Goal: Task Accomplishment & Management: Use online tool/utility

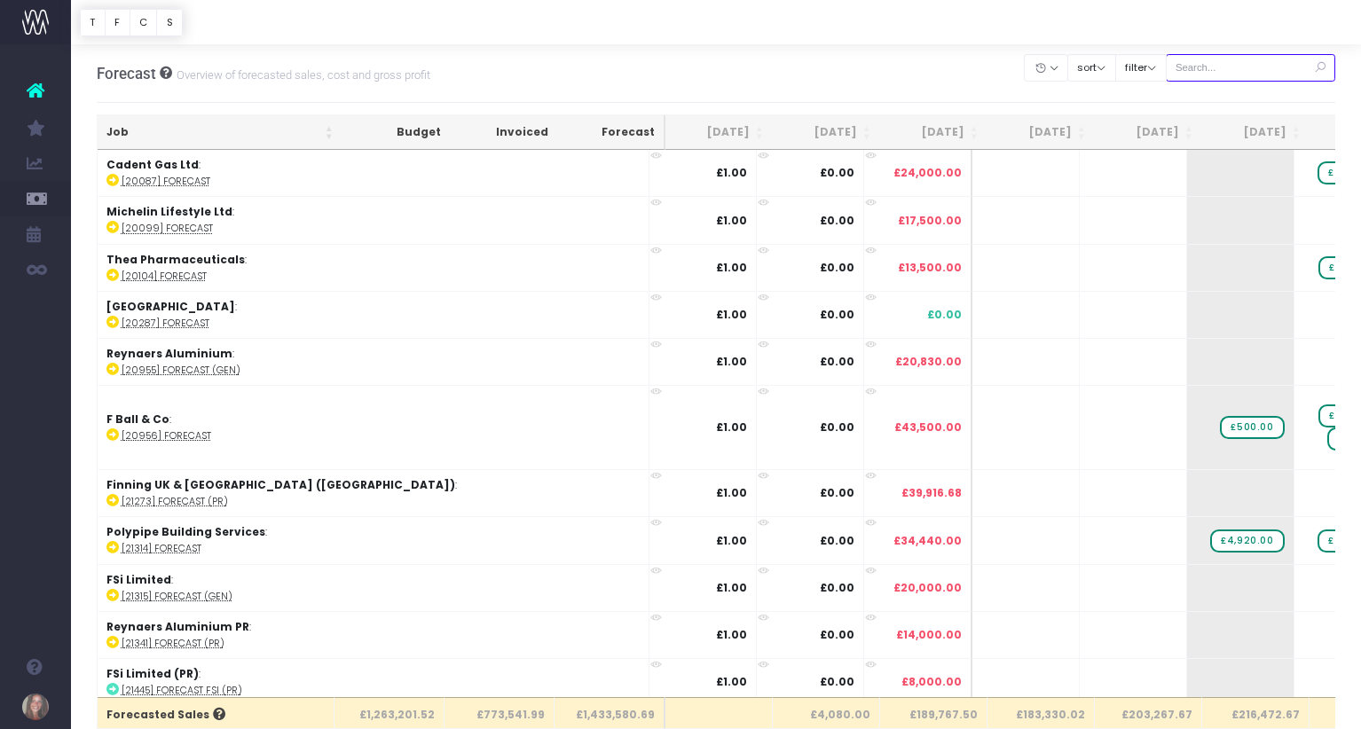
click at [1252, 64] on input "text" at bounding box center [1250, 67] width 170 height 27
type input "s"
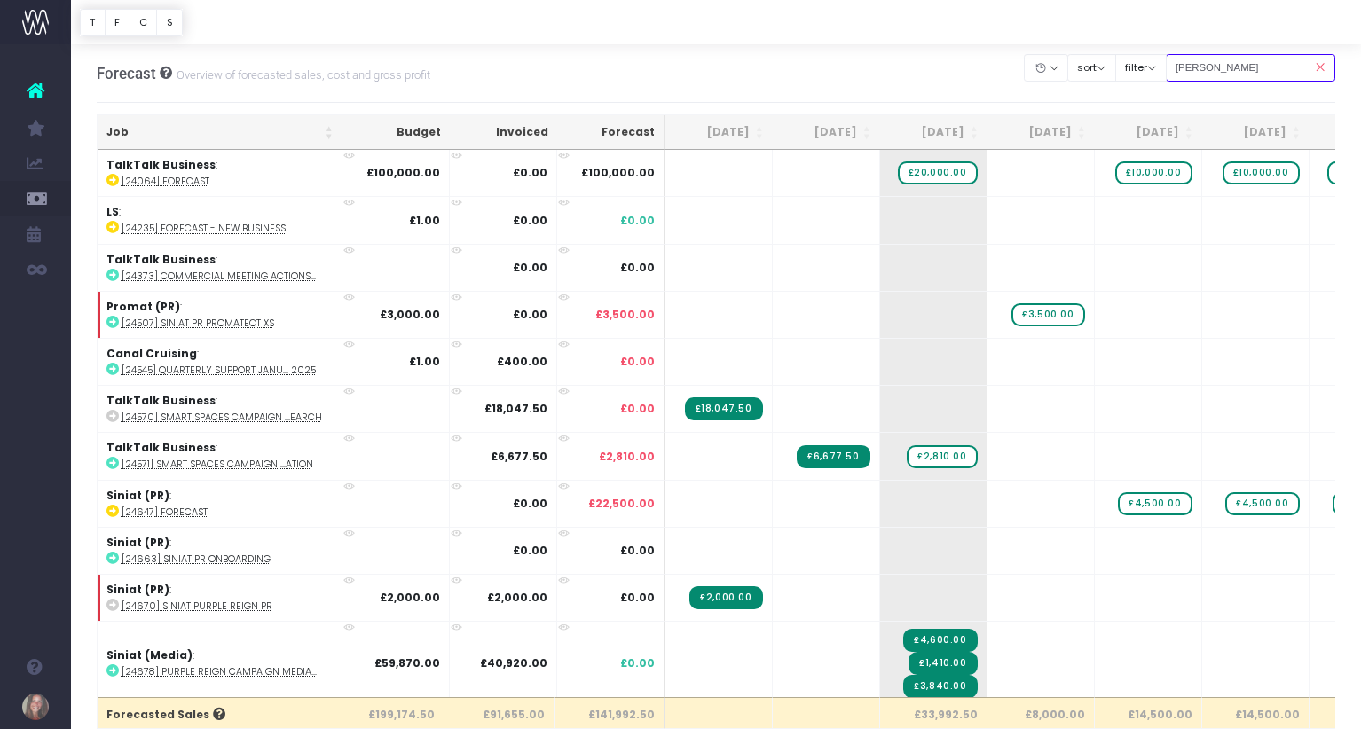
click at [1278, 73] on input "[PERSON_NAME]" at bounding box center [1250, 67] width 170 height 27
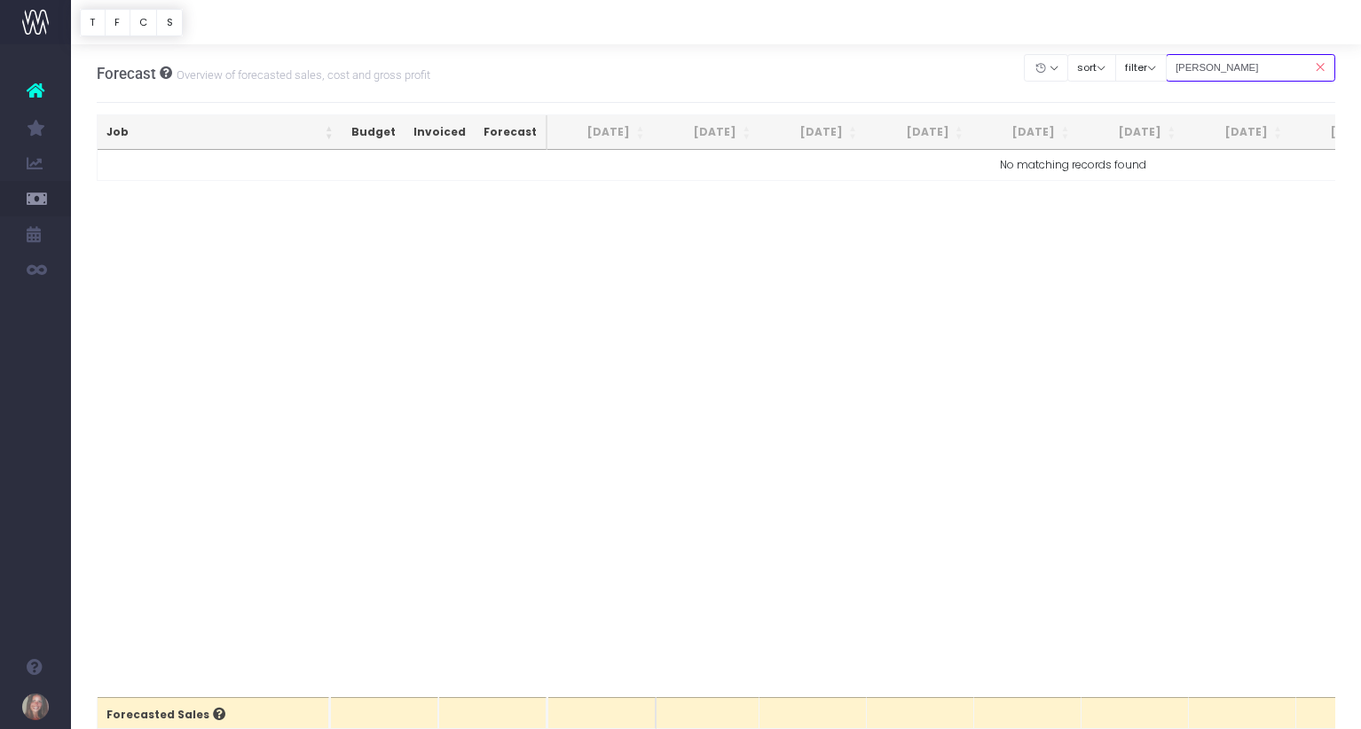
type input "[PERSON_NAME]"
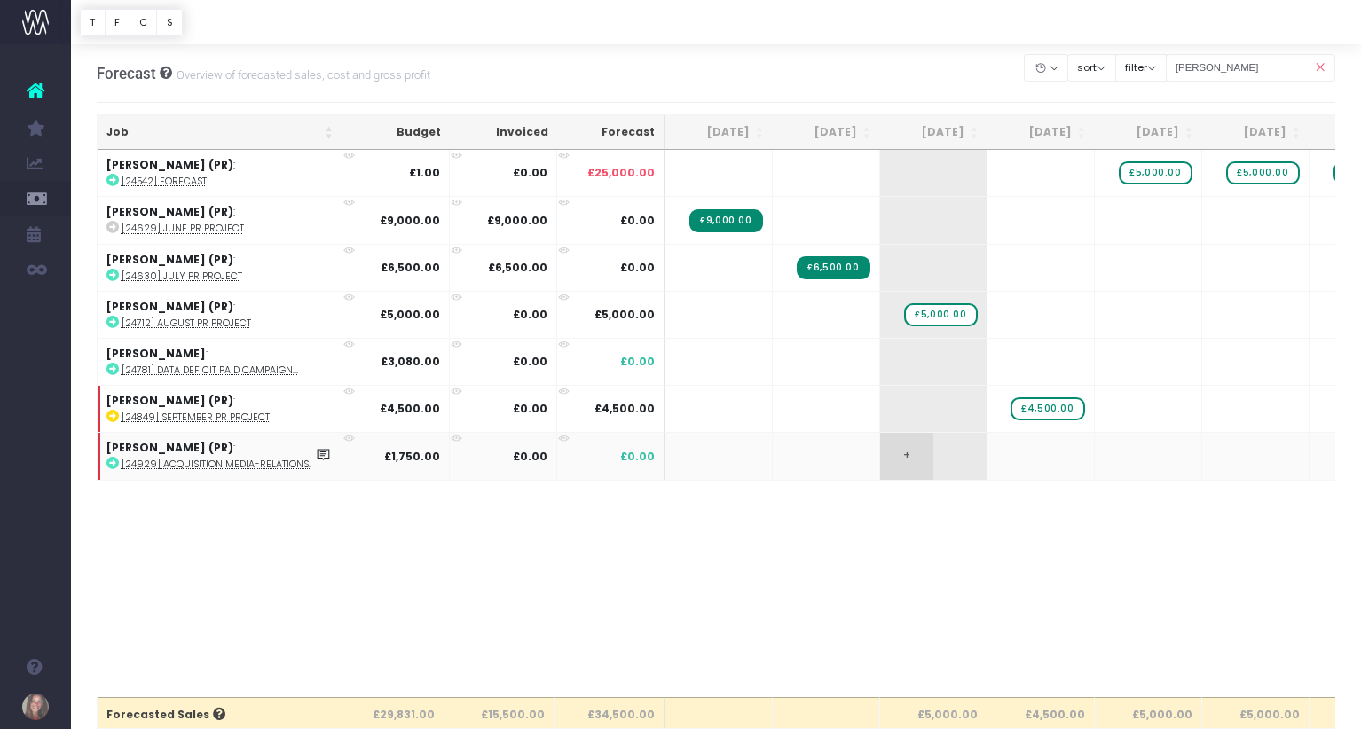
click at [908, 451] on span "+" at bounding box center [906, 456] width 53 height 46
click at [959, 455] on input "1750" at bounding box center [933, 457] width 89 height 35
drag, startPoint x: 1231, startPoint y: 73, endPoint x: 1188, endPoint y: 73, distance: 43.5
click at [1188, 73] on div "Clear Filters Hide [DATE] [DATE] [DATE] [DATE] [DATE] [DATE] [DATE] [DATE] [DAT…" at bounding box center [1179, 68] width 310 height 36
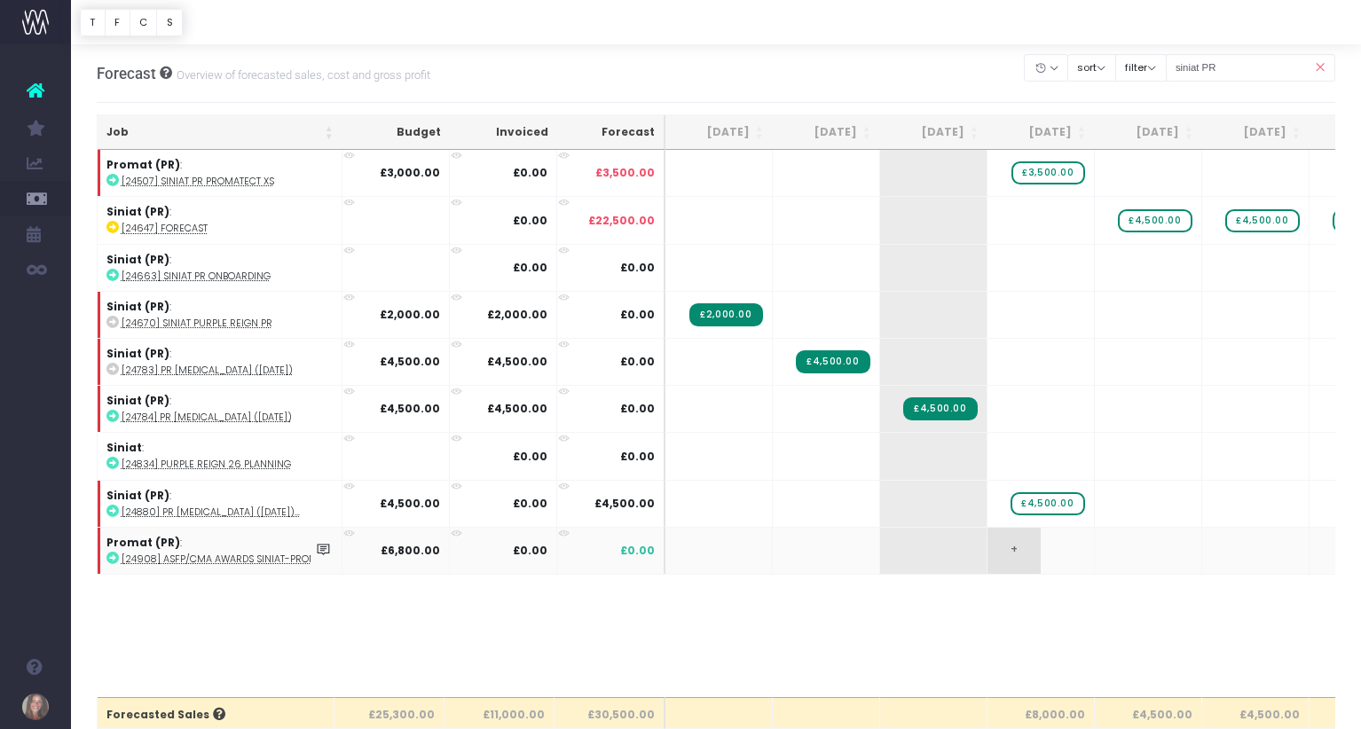
click at [1012, 548] on span "+" at bounding box center [1013, 551] width 53 height 46
click at [1050, 558] on input "6800" at bounding box center [1040, 552] width 89 height 35
click at [973, 650] on body "Oh my... this is bad. [PERSON_NAME] wasn't able to load this page. Please conta…" at bounding box center [680, 364] width 1361 height 729
drag, startPoint x: 1247, startPoint y: 67, endPoint x: 1143, endPoint y: 67, distance: 103.8
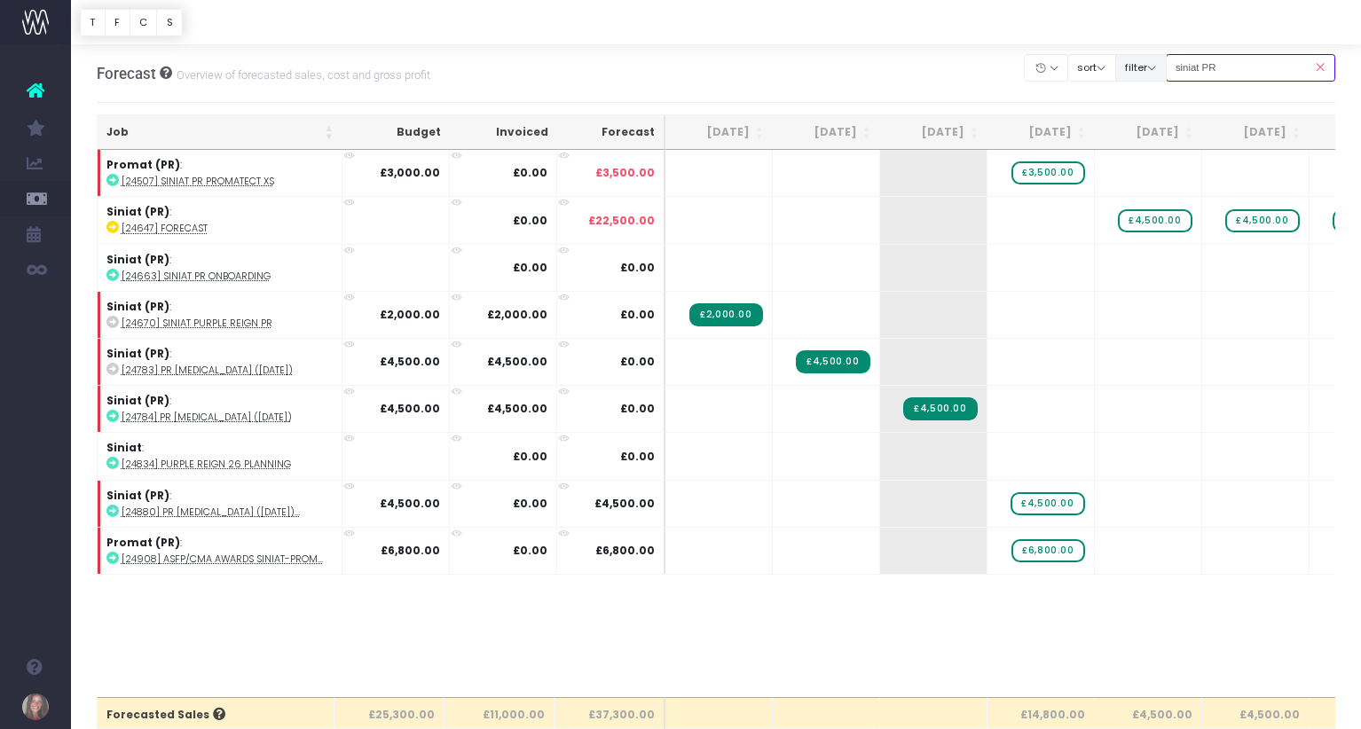
click at [1143, 67] on div "Clear Filters Hide [DATE] [DATE] [DATE] [DATE] [DATE] [DATE] [DATE] [DATE] [DAT…" at bounding box center [1179, 68] width 310 height 36
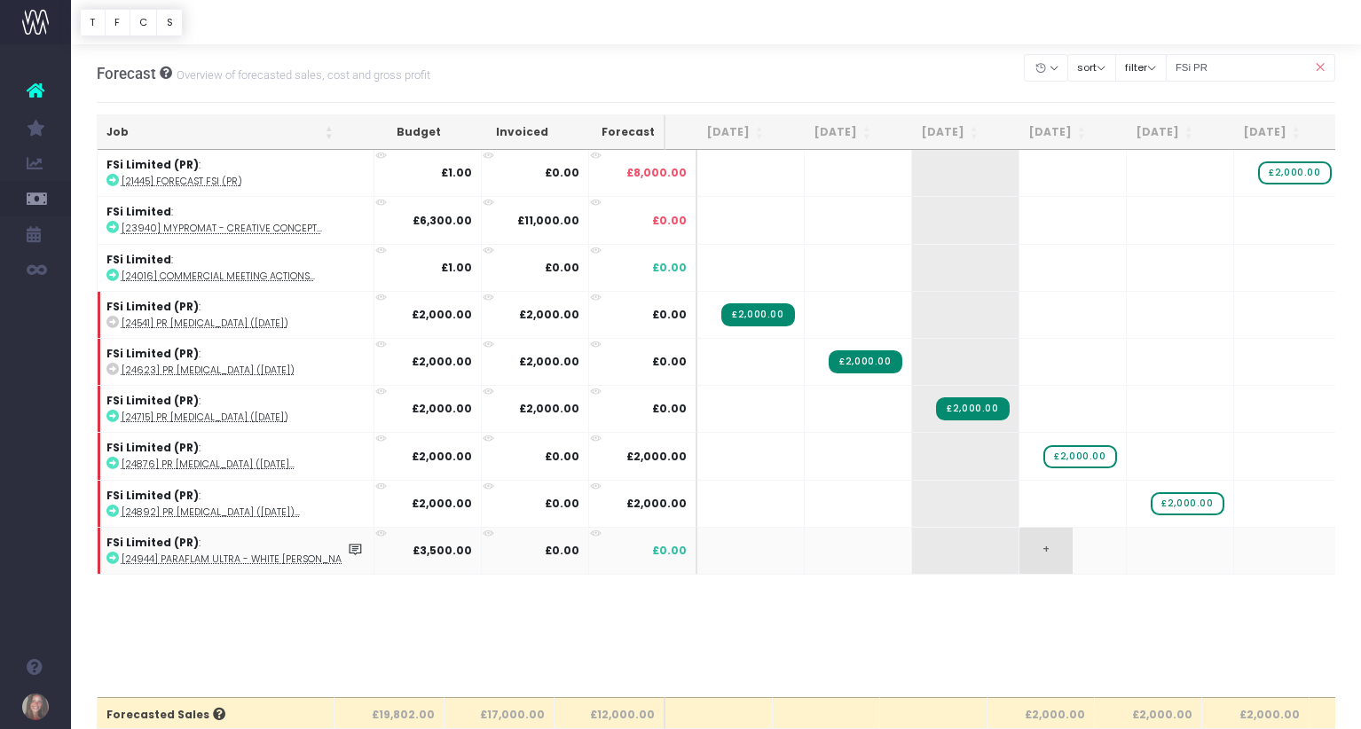
click at [1019, 546] on span "+" at bounding box center [1045, 551] width 53 height 46
click at [1061, 554] on input "3500" at bounding box center [1072, 552] width 89 height 35
click at [1061, 559] on input "3500" at bounding box center [1072, 552] width 89 height 35
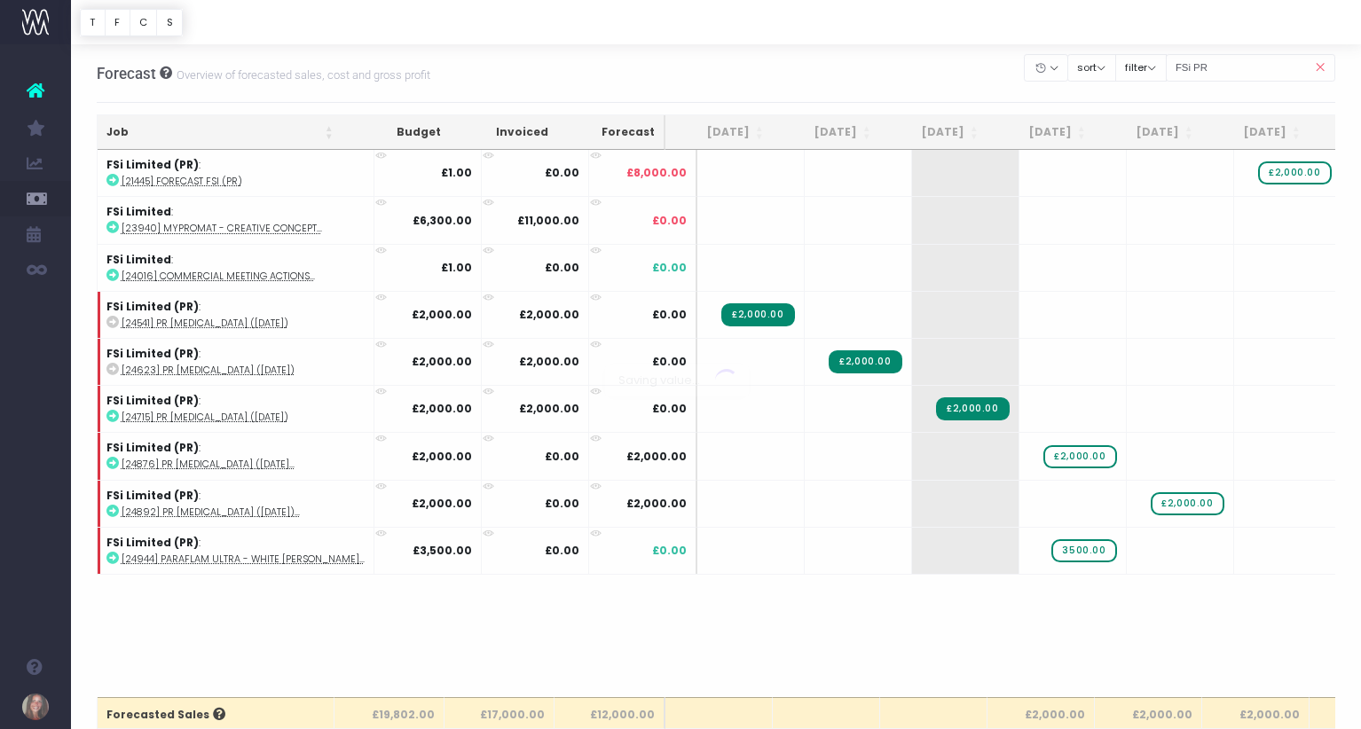
click at [1061, 577] on body "Oh my... this is bad. [PERSON_NAME] wasn't able to load this page. Please conta…" at bounding box center [680, 364] width 1361 height 729
drag, startPoint x: 1241, startPoint y: 67, endPoint x: 1169, endPoint y: 63, distance: 72.0
click at [1169, 64] on div "Clear Filters Hide [DATE] [DATE] [DATE] [DATE] [DATE] [DATE] [DATE] [DATE] [DAT…" at bounding box center [1179, 68] width 310 height 36
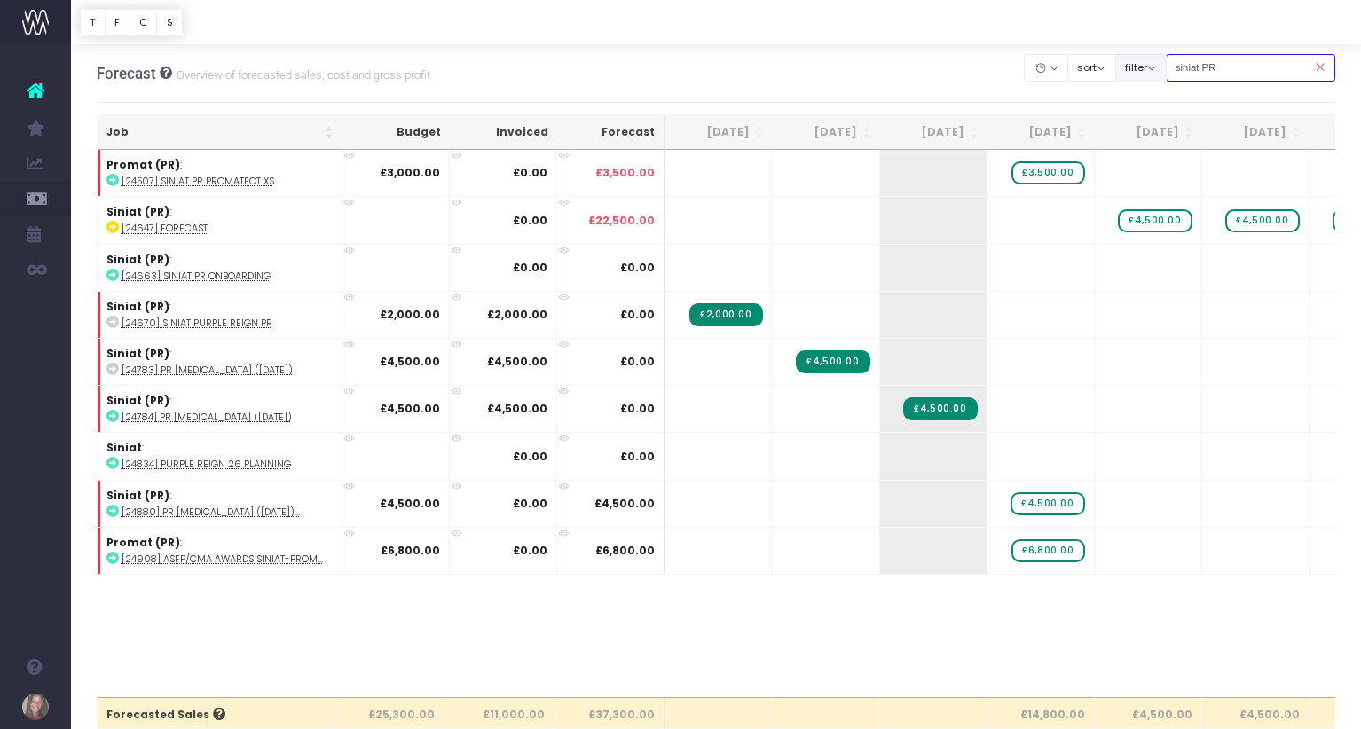
drag, startPoint x: 1255, startPoint y: 72, endPoint x: 1145, endPoint y: 75, distance: 110.0
click at [1145, 75] on div "Clear Filters Hide [DATE] [DATE] [DATE] [DATE] [DATE] [DATE] [DATE] [DATE] [DAT…" at bounding box center [1179, 68] width 310 height 36
type input "s"
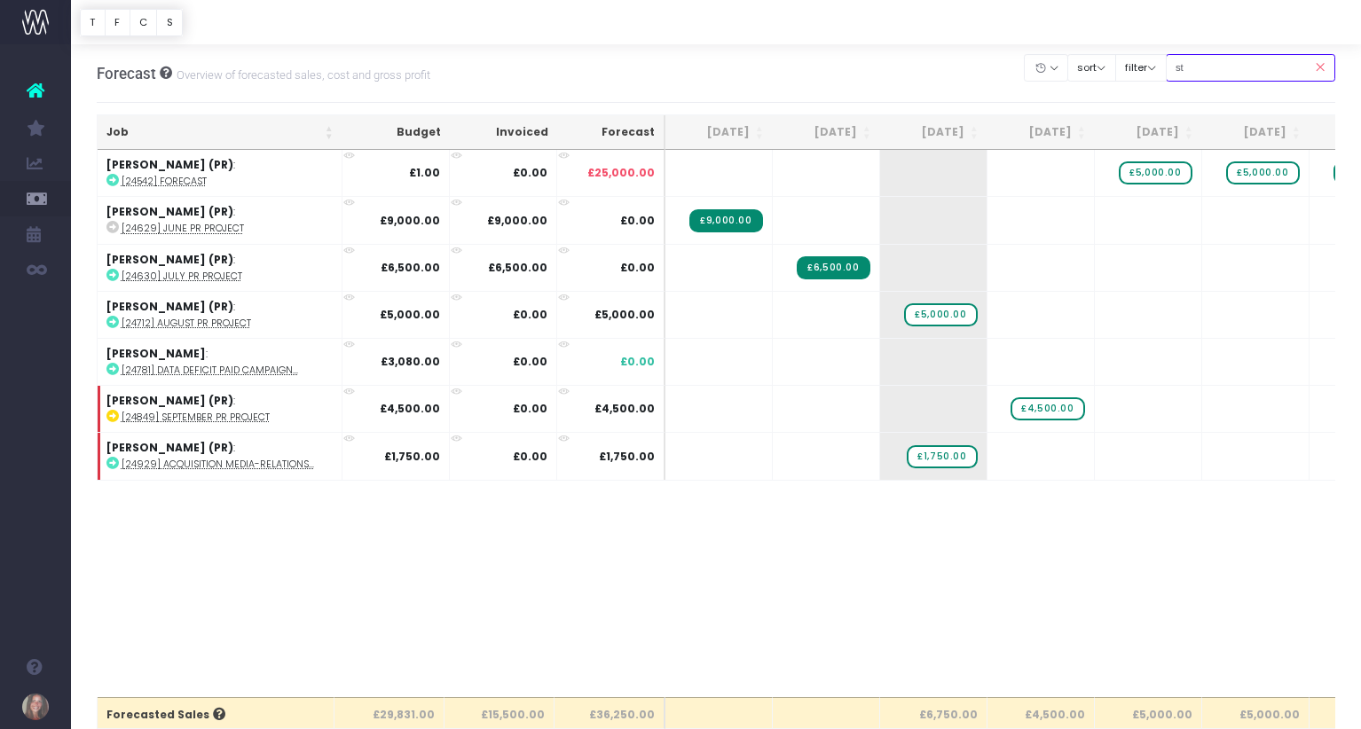
type input "s"
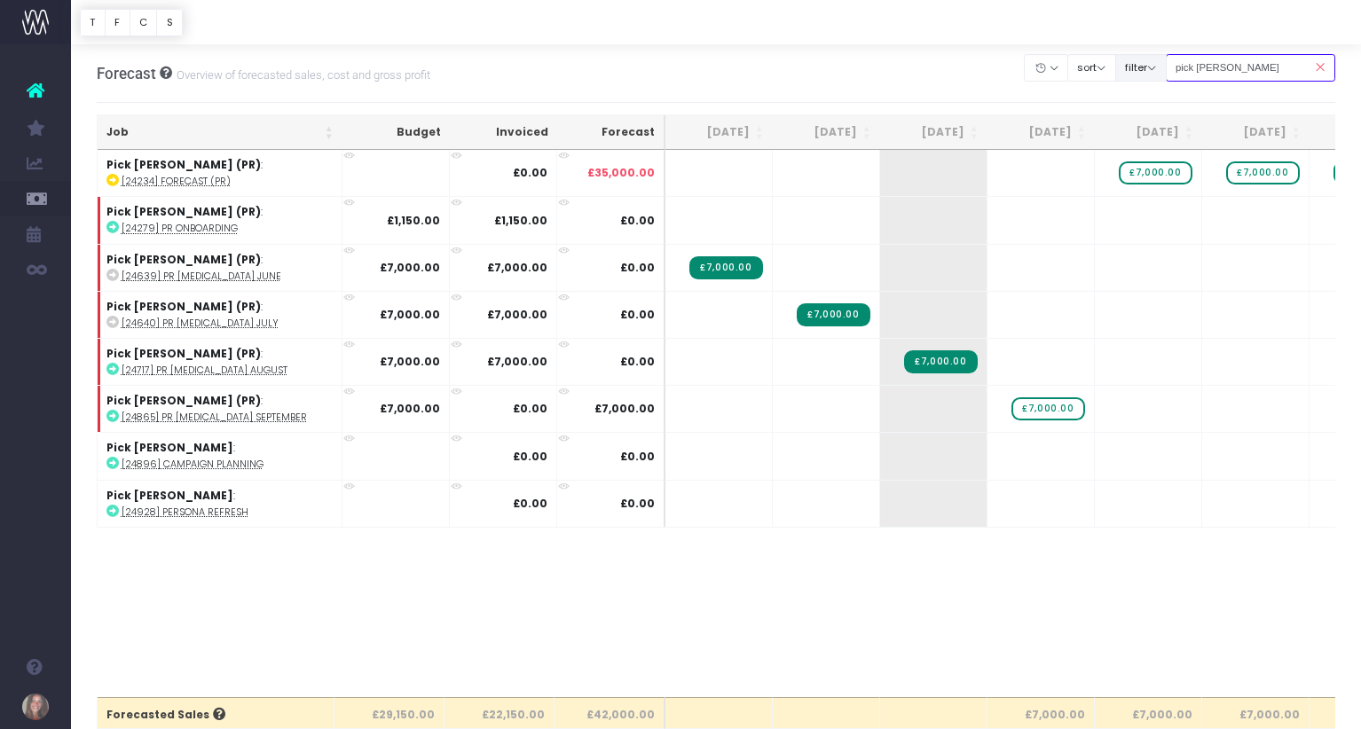
drag, startPoint x: 1280, startPoint y: 70, endPoint x: 1146, endPoint y: 67, distance: 134.0
click at [1146, 67] on div "Clear Filters Hide [DATE] [DATE] [DATE] [DATE] [DATE] [DATE] [DATE] [DATE] [DAT…" at bounding box center [1179, 68] width 310 height 36
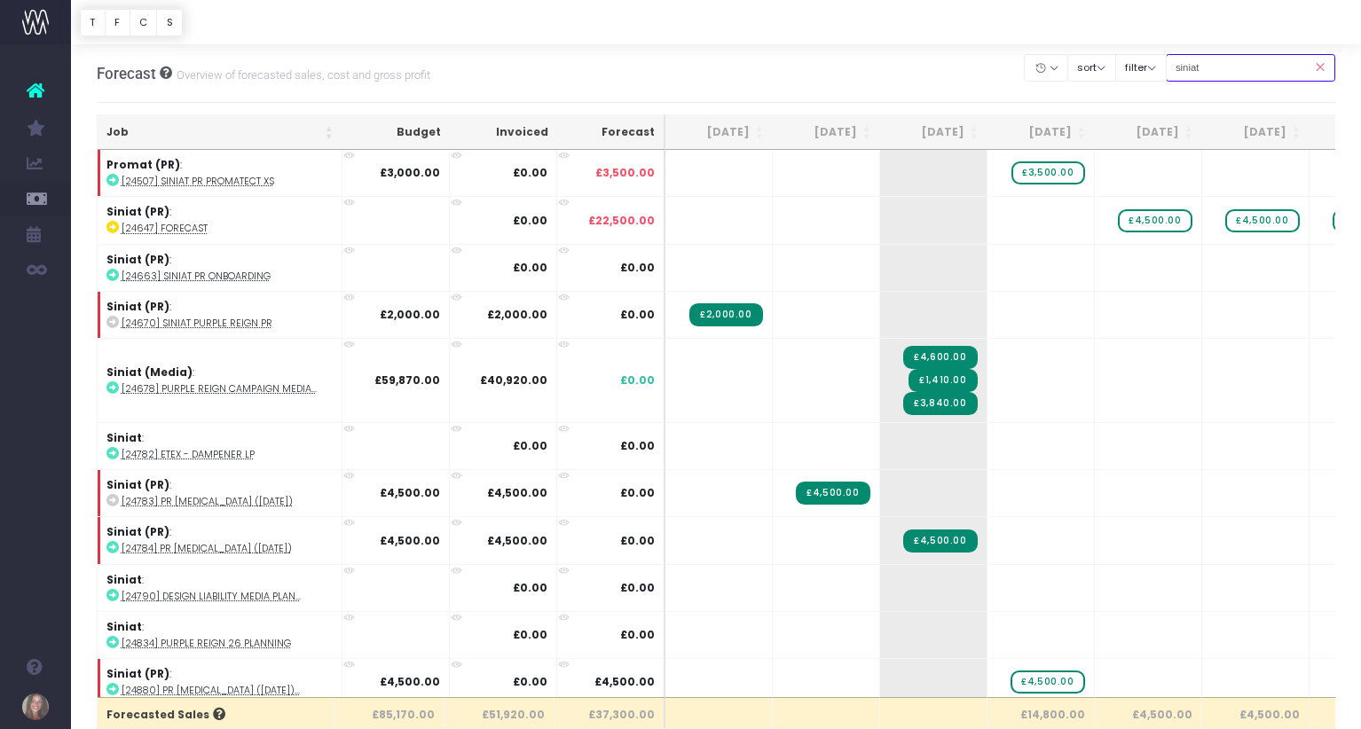
click at [1243, 65] on input "siniat" at bounding box center [1250, 67] width 170 height 27
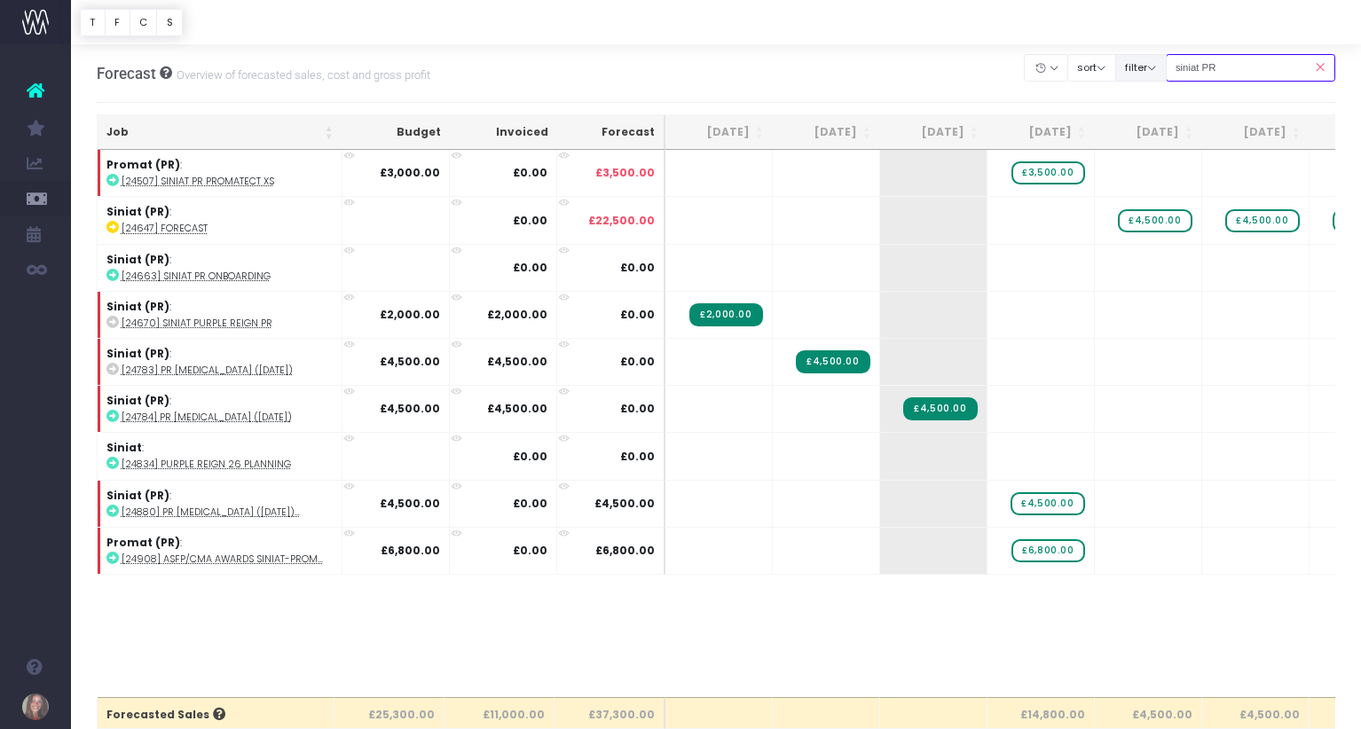
drag, startPoint x: 1251, startPoint y: 71, endPoint x: 1139, endPoint y: 66, distance: 111.9
click at [1139, 66] on div "Clear Filters Hide [DATE] [DATE] [DATE] [DATE] [DATE] [DATE] [DATE] [DATE] [DAT…" at bounding box center [1179, 68] width 310 height 36
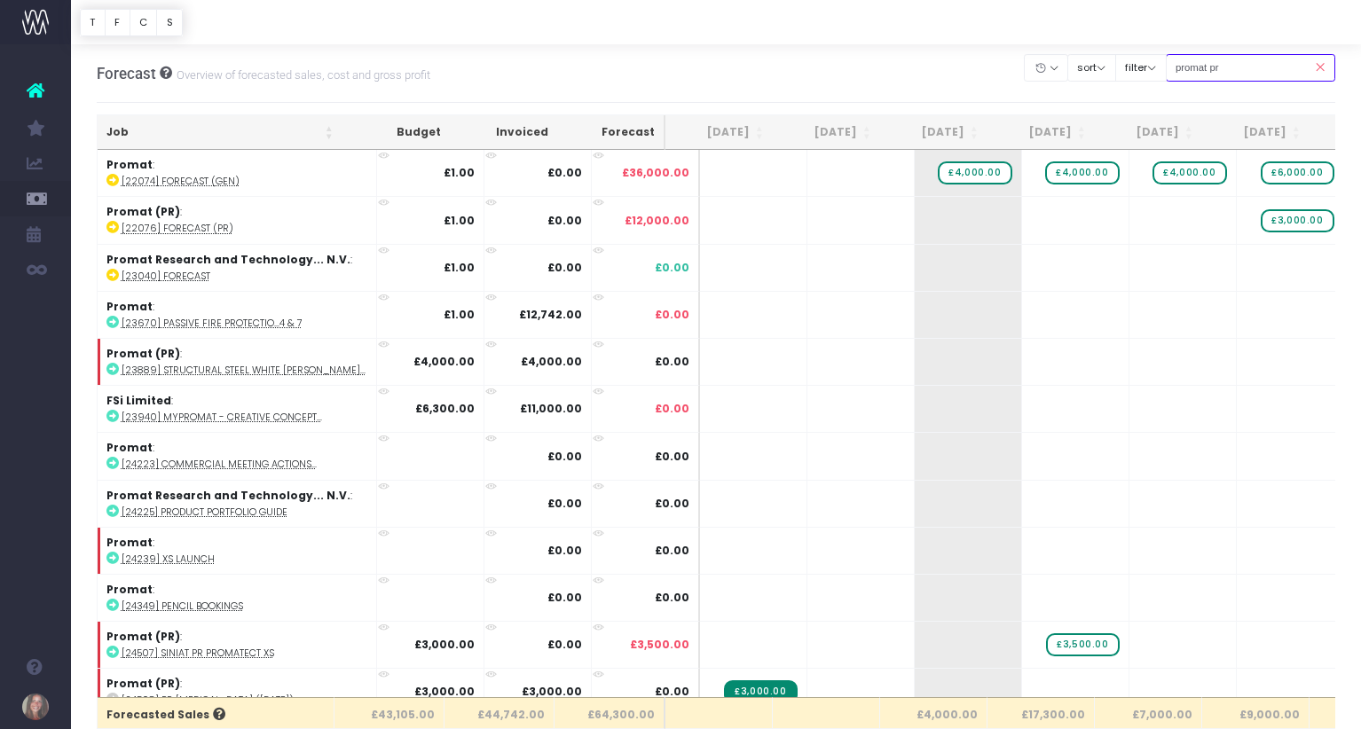
drag, startPoint x: 1235, startPoint y: 66, endPoint x: 1190, endPoint y: 65, distance: 44.4
click at [1190, 65] on input "promat pr" at bounding box center [1250, 67] width 170 height 27
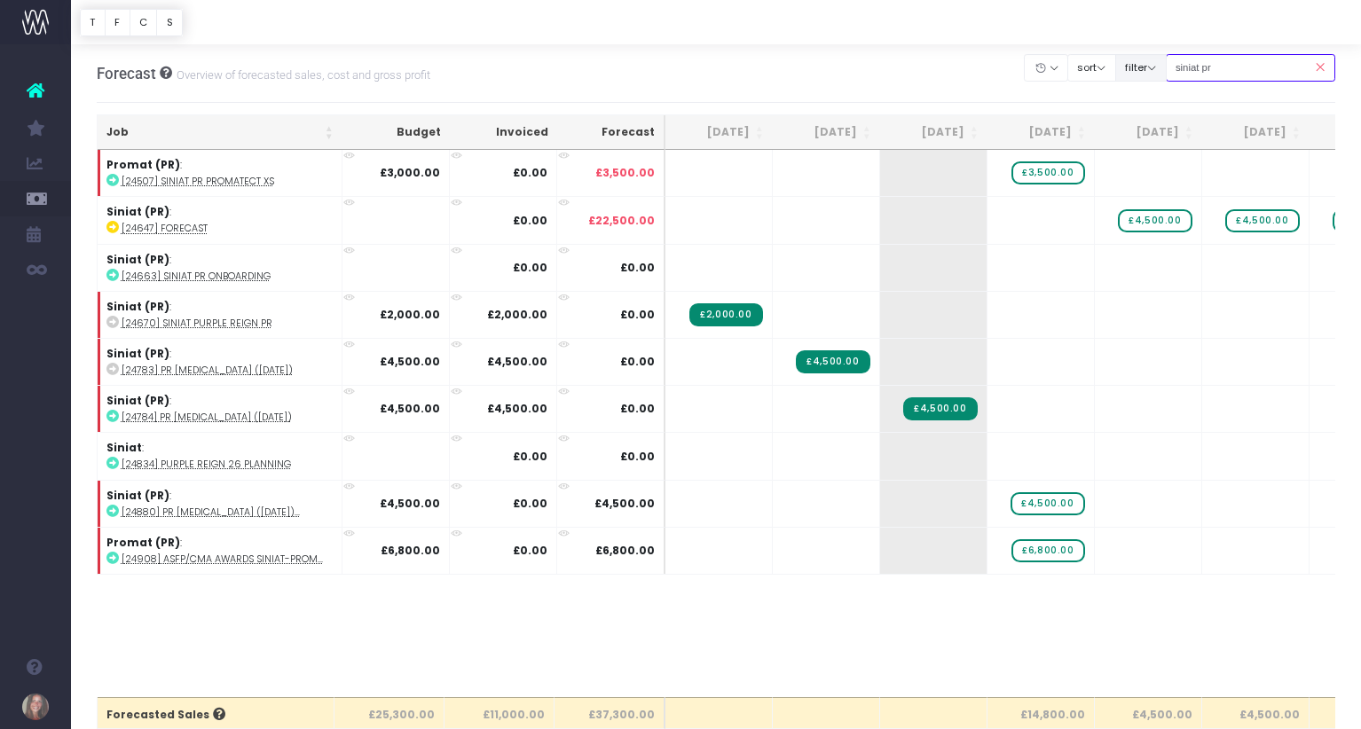
drag, startPoint x: 1245, startPoint y: 70, endPoint x: 1171, endPoint y: 64, distance: 74.8
click at [1171, 64] on div "Clear Filters Hide [DATE] [DATE] [DATE] [DATE] [DATE] [DATE] [DATE] [DATE] [DAT…" at bounding box center [1179, 68] width 310 height 36
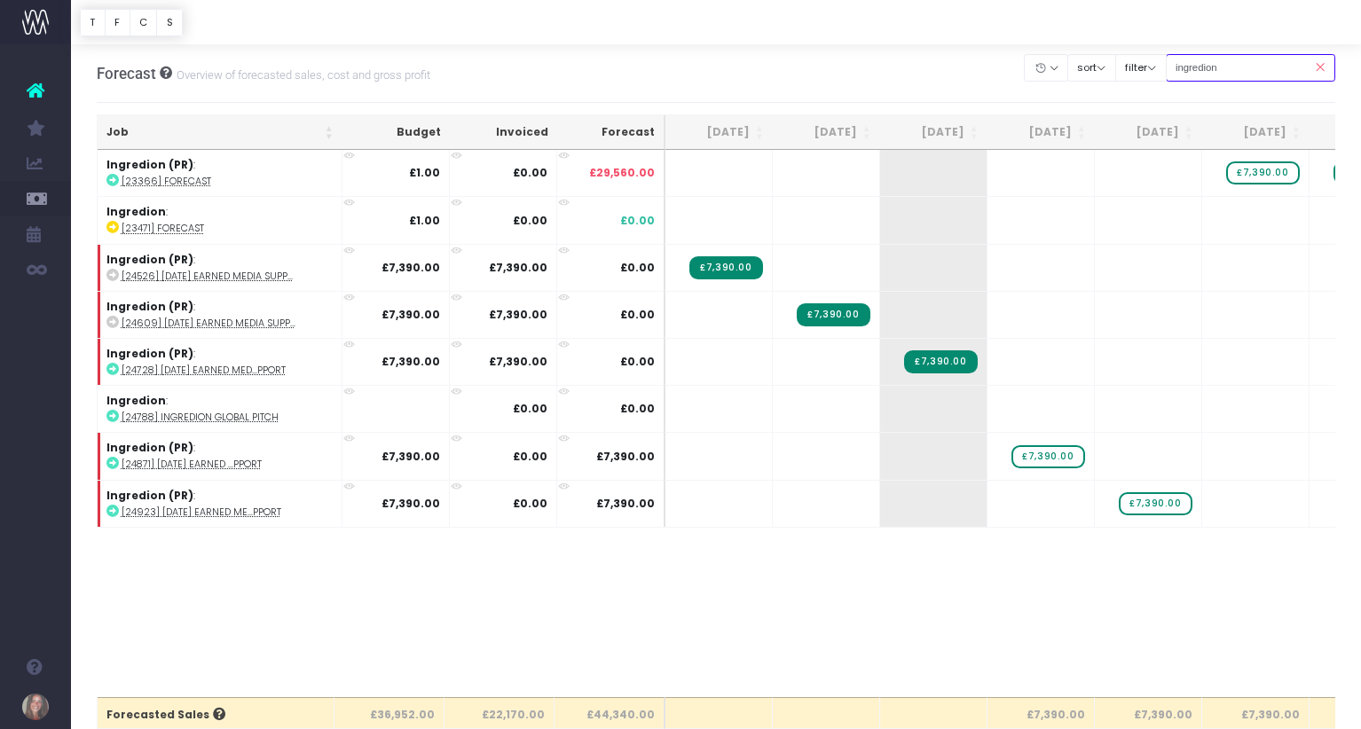
type input "ingredion PR"
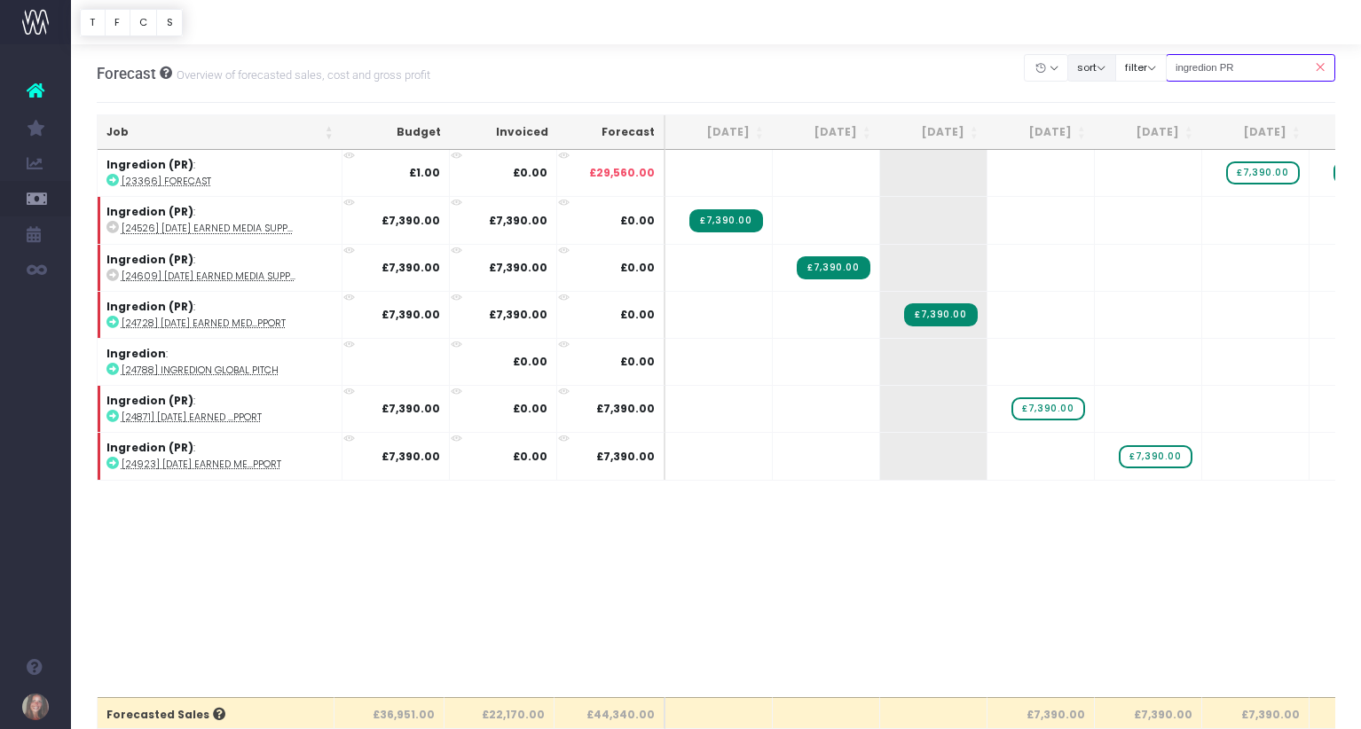
drag, startPoint x: 1268, startPoint y: 69, endPoint x: 1117, endPoint y: 69, distance: 151.7
click at [1117, 69] on div "Clear Filters Hide [DATE] [DATE] [DATE] [DATE] [DATE] [DATE] [DATE] [DATE] [DAT…" at bounding box center [1179, 68] width 310 height 36
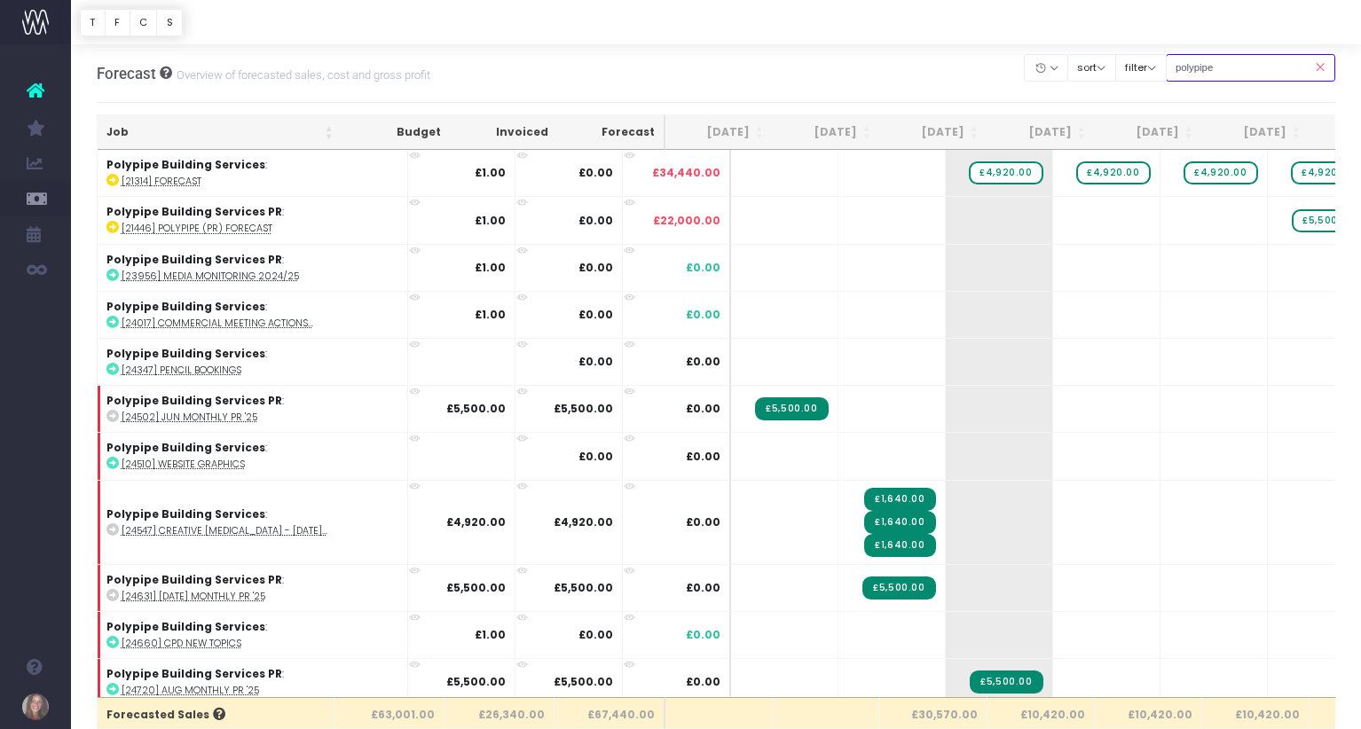
click at [1259, 64] on input "polypipe" at bounding box center [1250, 67] width 170 height 27
type input "polypipe PR"
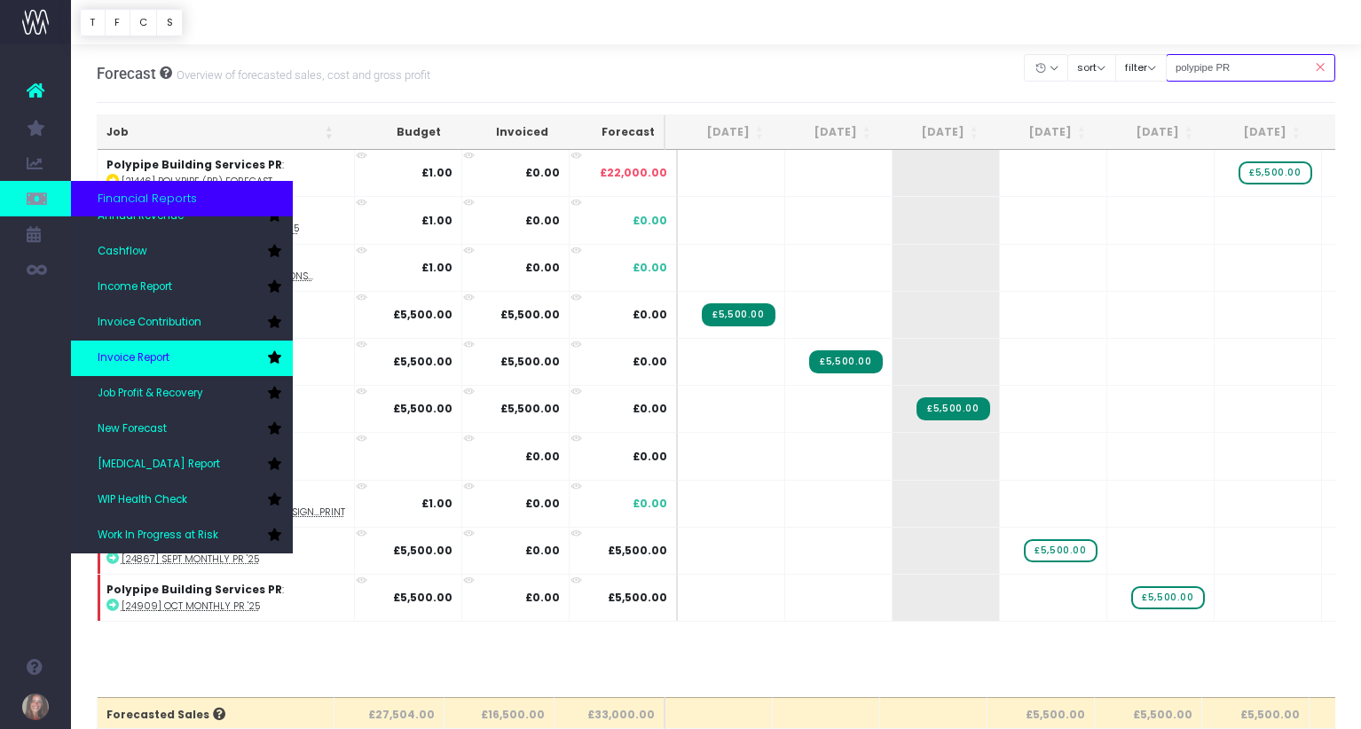
scroll to position [46, 0]
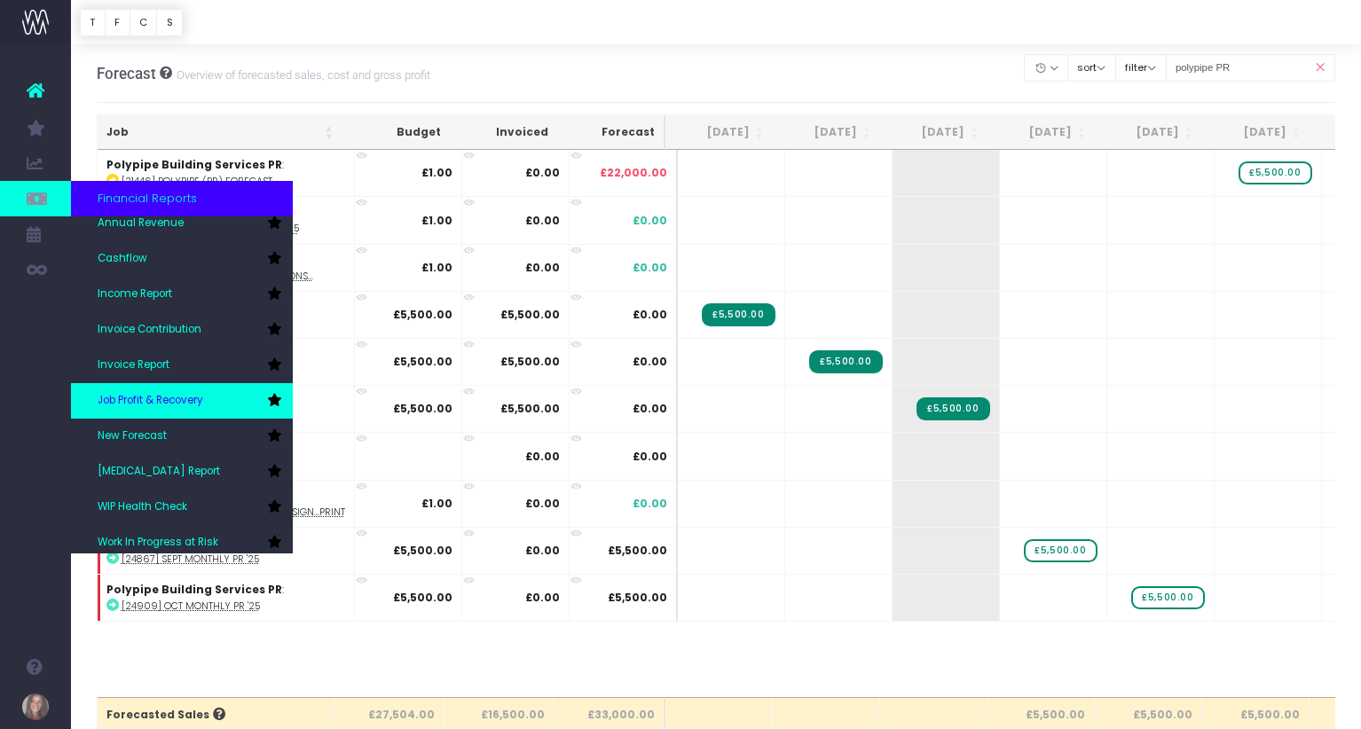
click at [165, 402] on span "Job Profit & Recovery" at bounding box center [151, 401] width 106 height 16
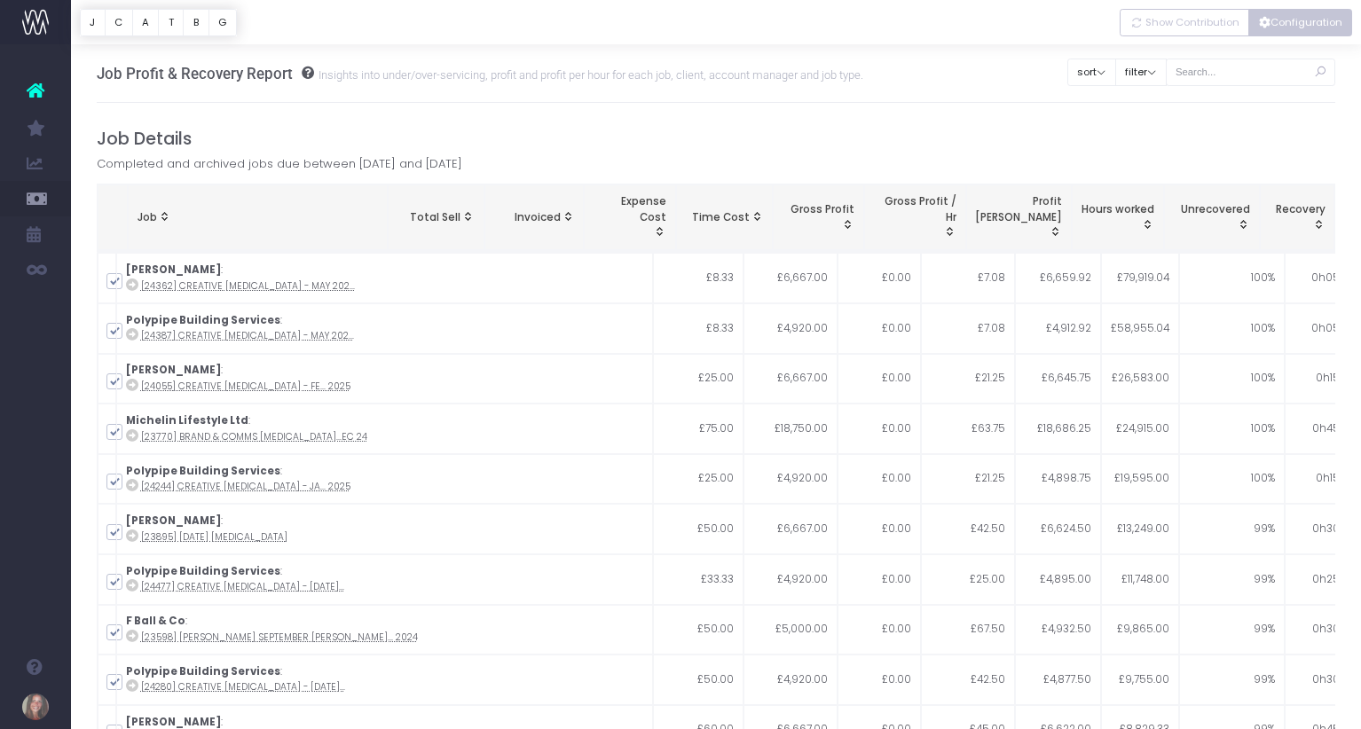
click at [1292, 25] on button "Configuration" at bounding box center [1300, 22] width 104 height 27
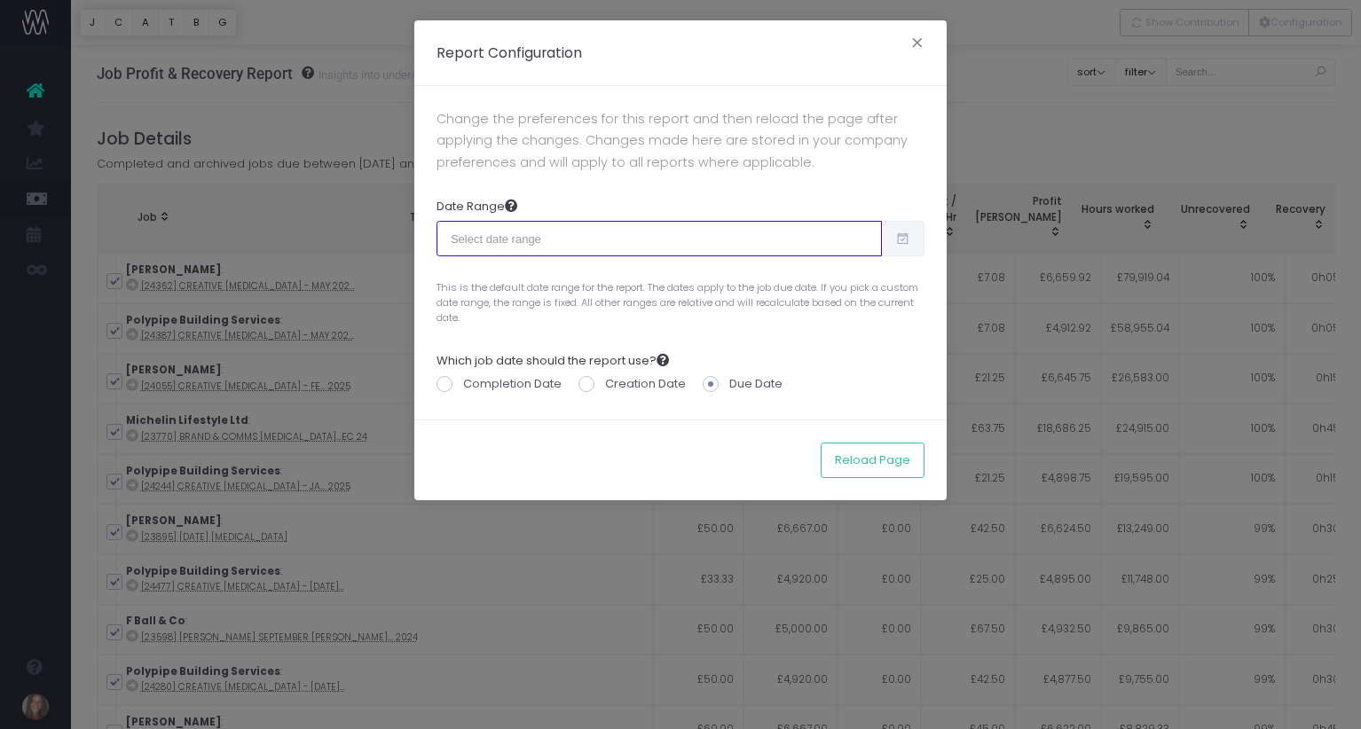
click at [541, 243] on input "text" at bounding box center [658, 238] width 445 height 35
type input "07-17-2025"
type input "08-15-2025"
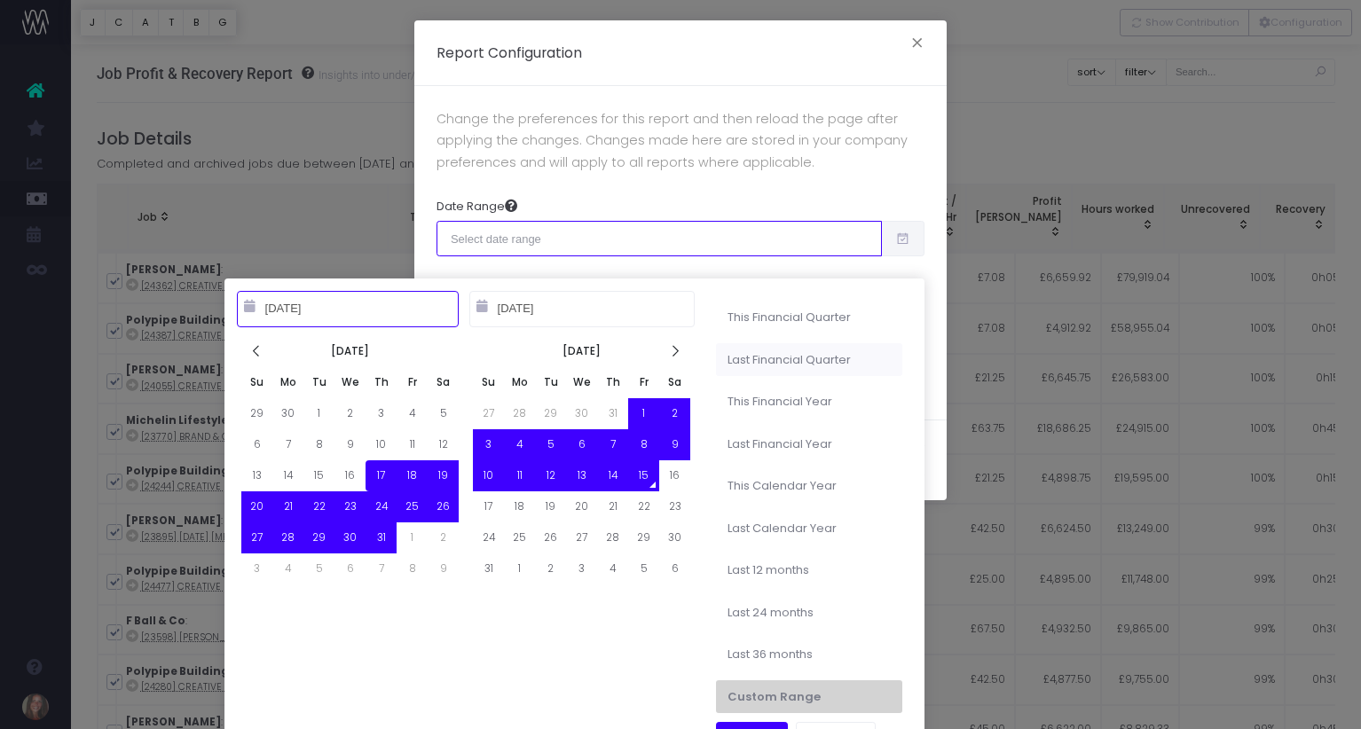
type input "04-01-2025"
type input "06-30-2025"
type input "07-17-2025"
type input "08-15-2025"
type input "10-01-2024"
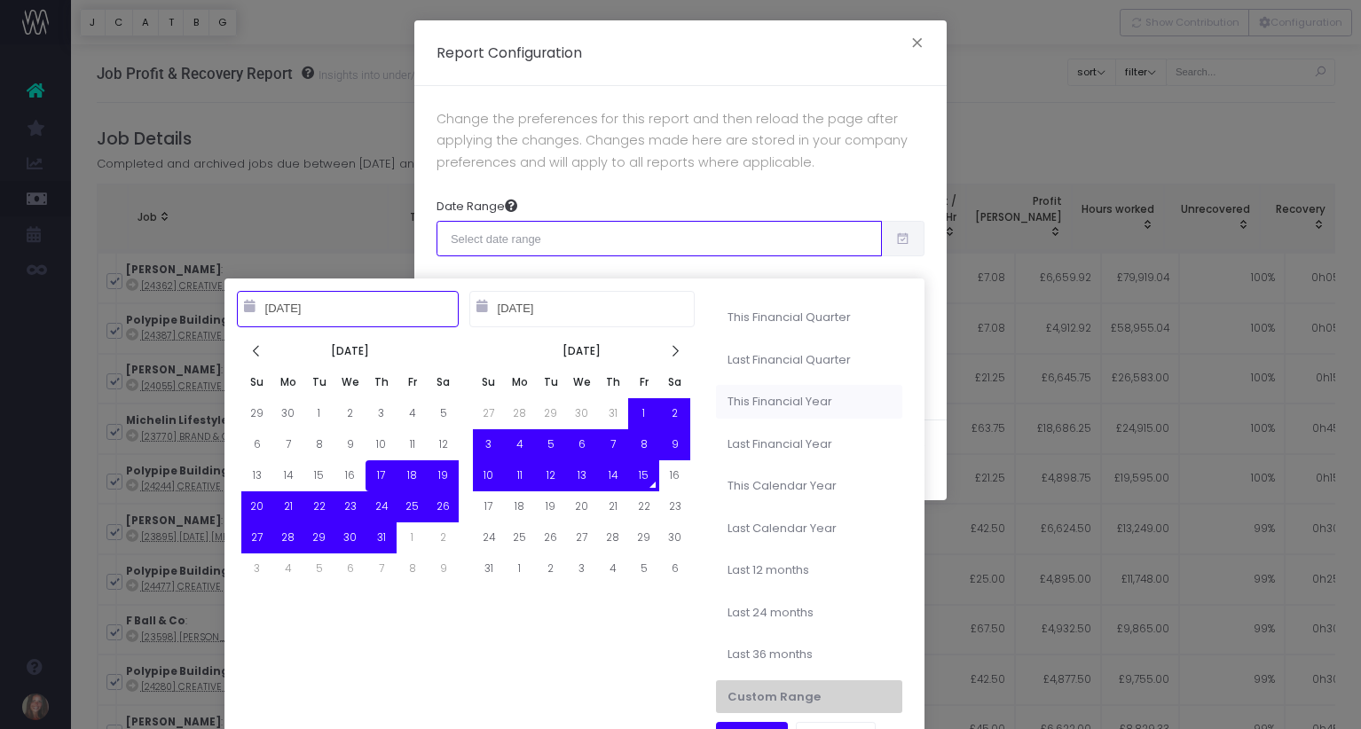
type input "09-30-2025"
click at [805, 401] on li "This Financial Year" at bounding box center [809, 402] width 186 height 34
type input "Oct 1st 2024 – Sep 30th 2025"
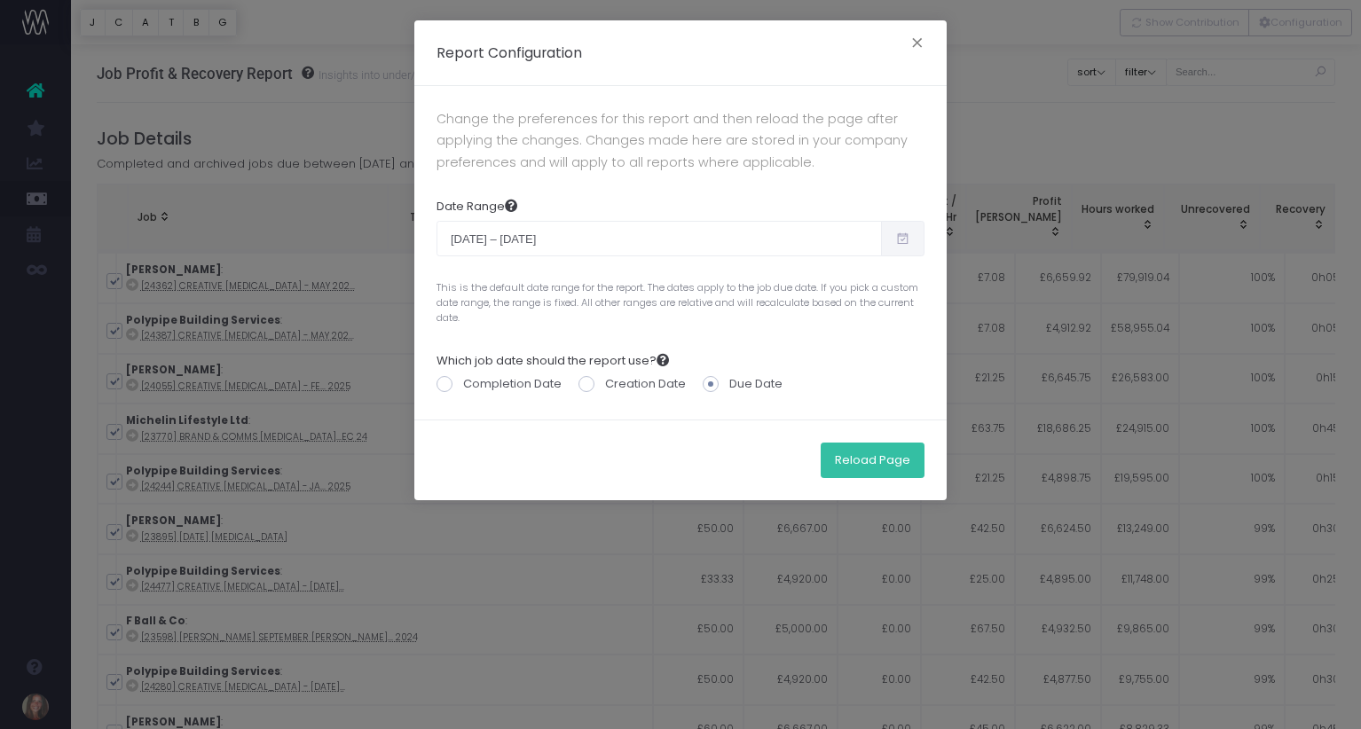
click at [879, 449] on button "Reload Page" at bounding box center [872, 460] width 104 height 35
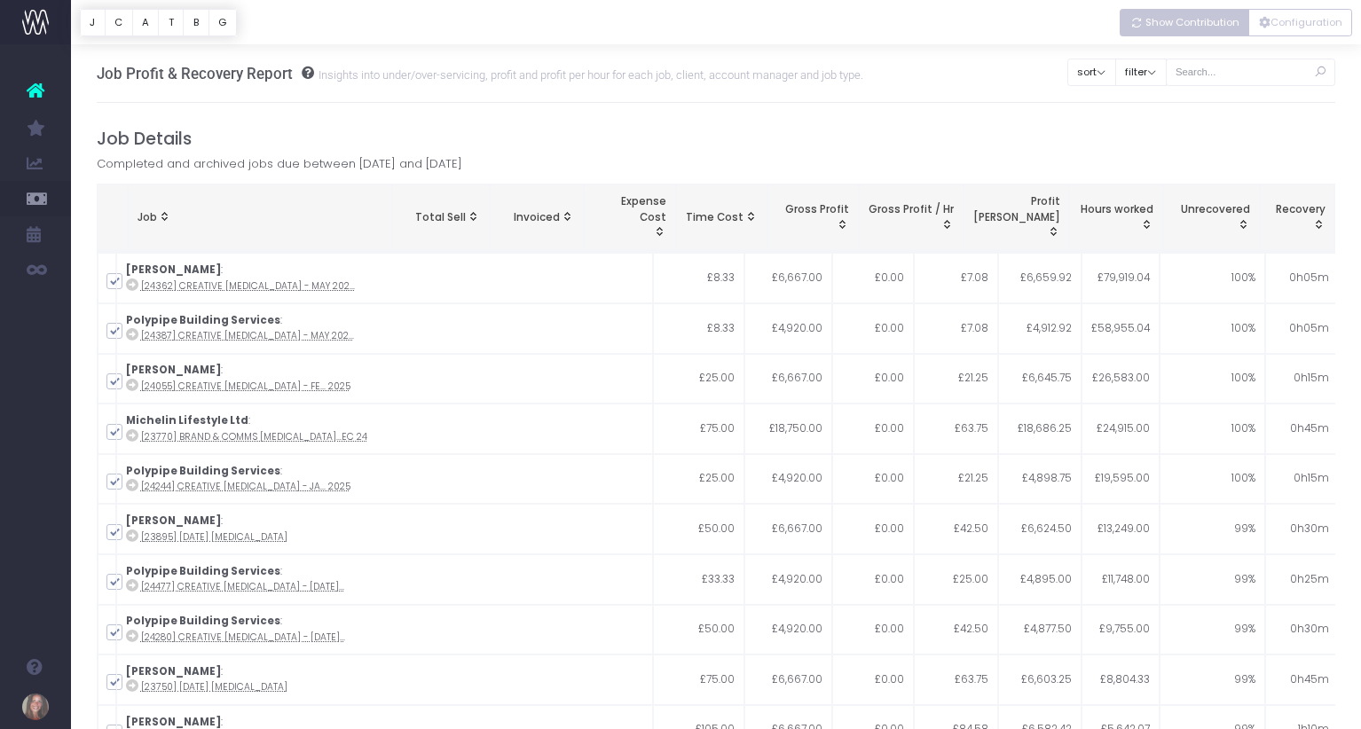
click at [1217, 26] on span "Show Contribution" at bounding box center [1192, 22] width 94 height 15
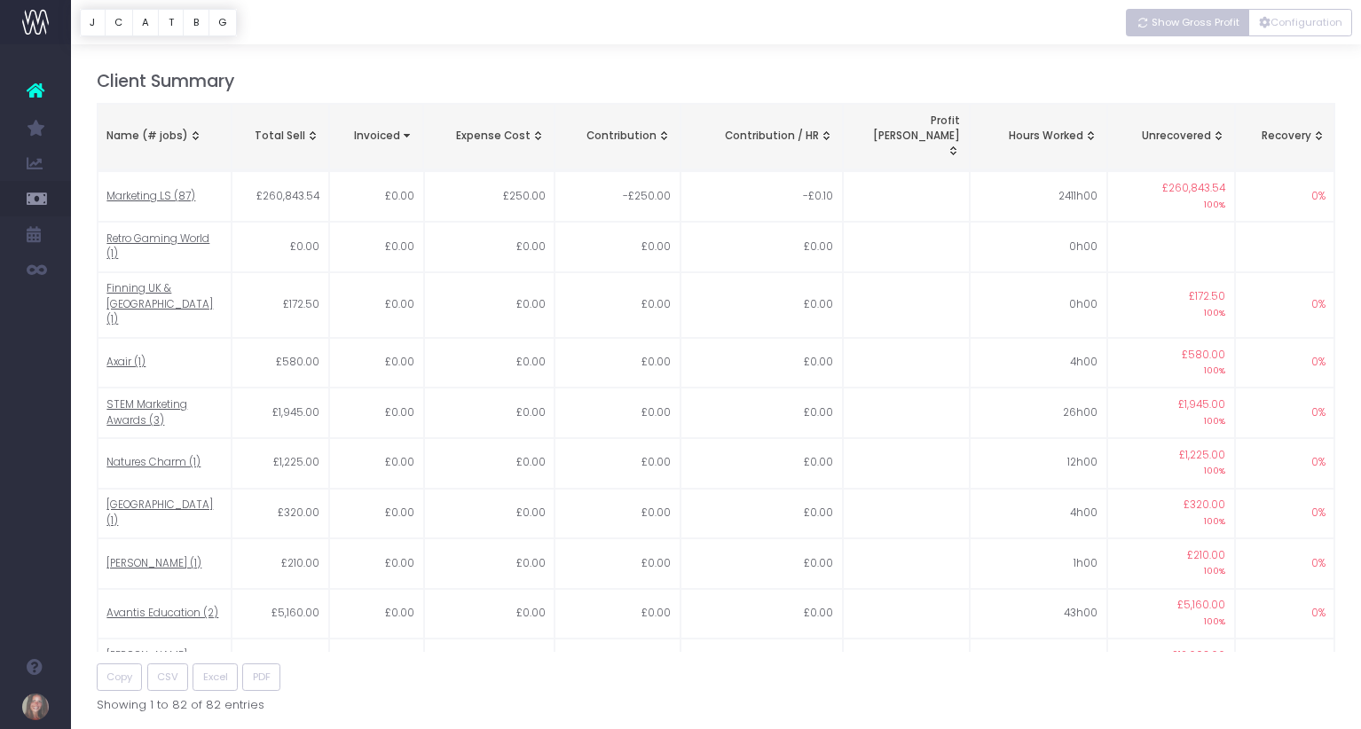
scroll to position [3588, 0]
